Goal: Information Seeking & Learning: Learn about a topic

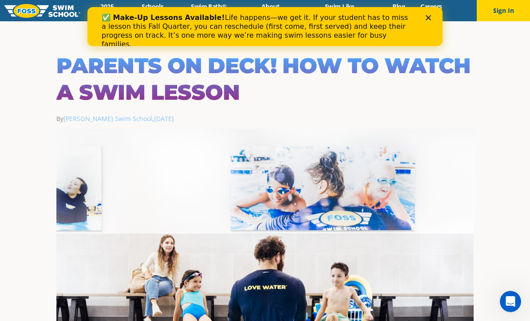
click at [430, 18] on icon "Close" at bounding box center [428, 17] width 5 height 5
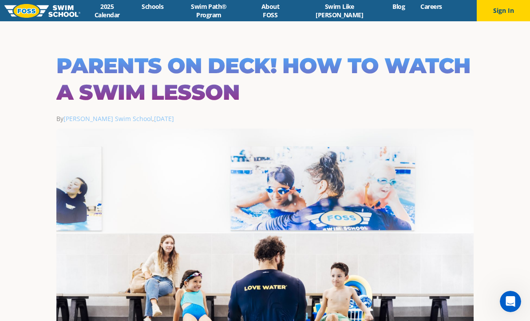
click at [122, 9] on link "2025 Calendar" at bounding box center [107, 10] width 54 height 17
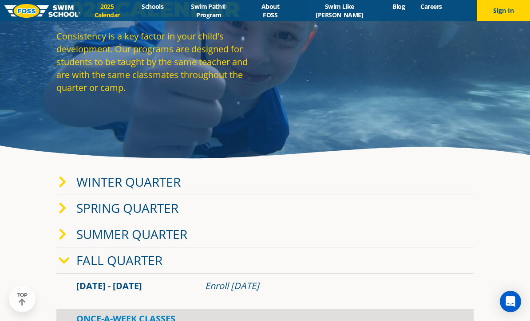
scroll to position [84, 0]
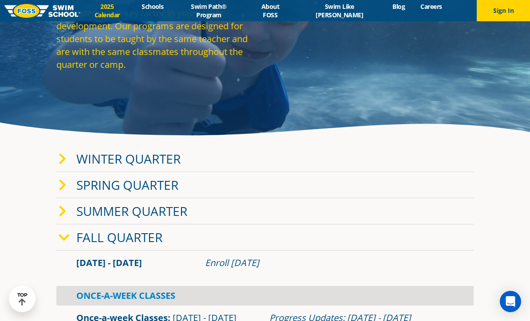
click at [156, 167] on link "Winter Quarter" at bounding box center [128, 159] width 104 height 17
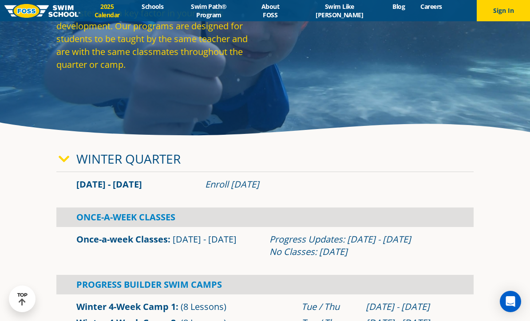
click at [68, 166] on icon at bounding box center [64, 159] width 11 height 12
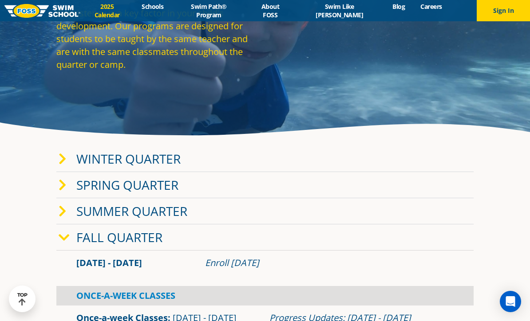
click at [67, 244] on icon at bounding box center [64, 238] width 11 height 12
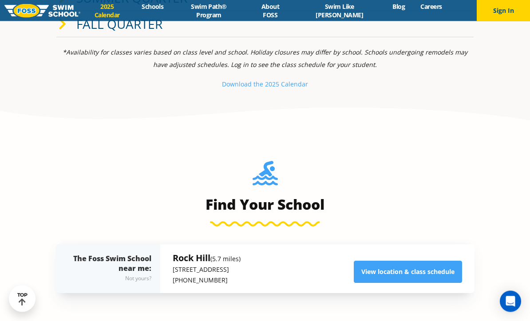
scroll to position [298, 0]
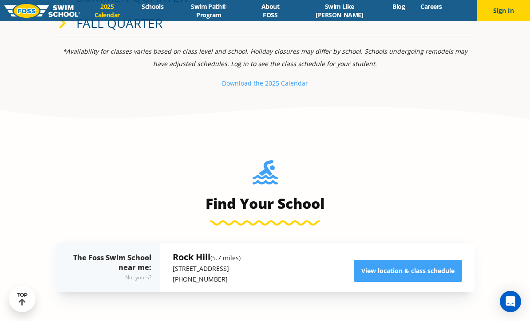
click at [268, 87] on small "e 2025 Calendar" at bounding box center [284, 83] width 48 height 8
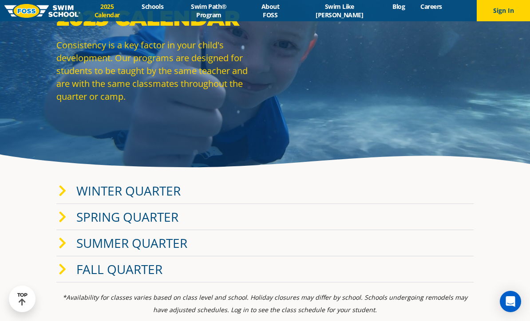
scroll to position [0, 0]
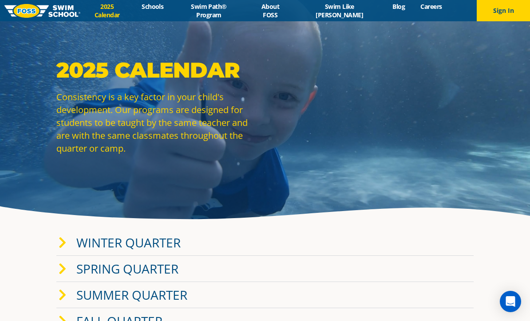
click at [49, 13] on img at bounding box center [42, 11] width 76 height 14
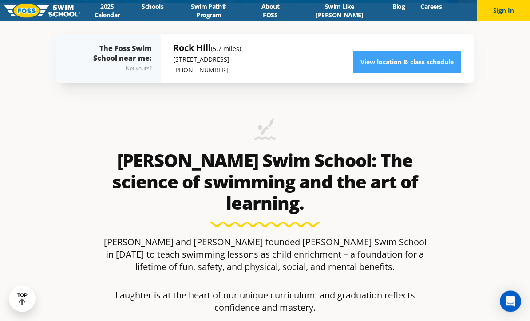
scroll to position [322, 0]
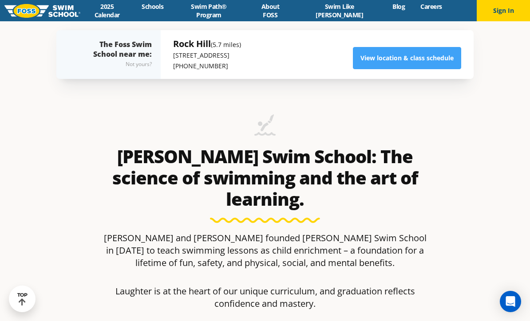
click at [392, 69] on link "View location & class schedule" at bounding box center [407, 58] width 108 height 22
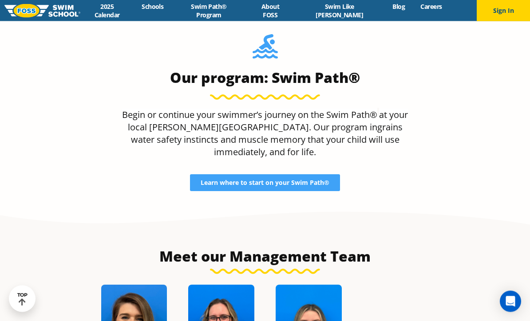
scroll to position [777, 0]
